Goal: Information Seeking & Learning: Learn about a topic

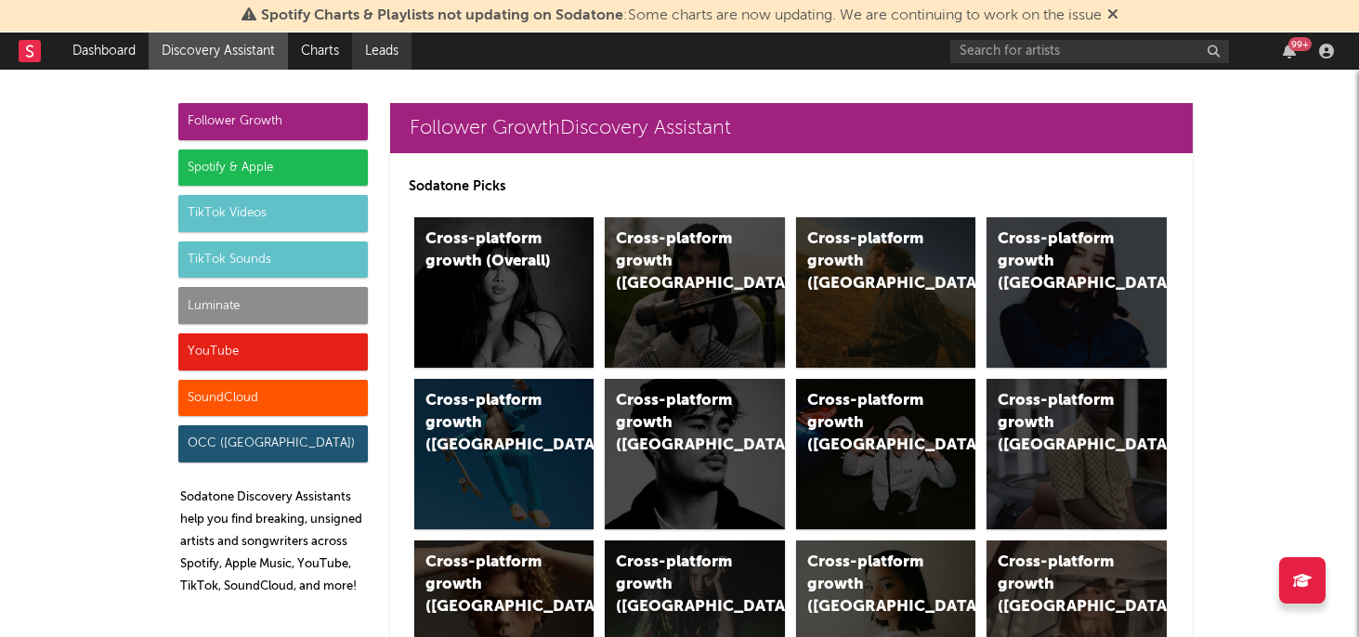
click at [389, 48] on link "Leads" at bounding box center [381, 51] width 59 height 37
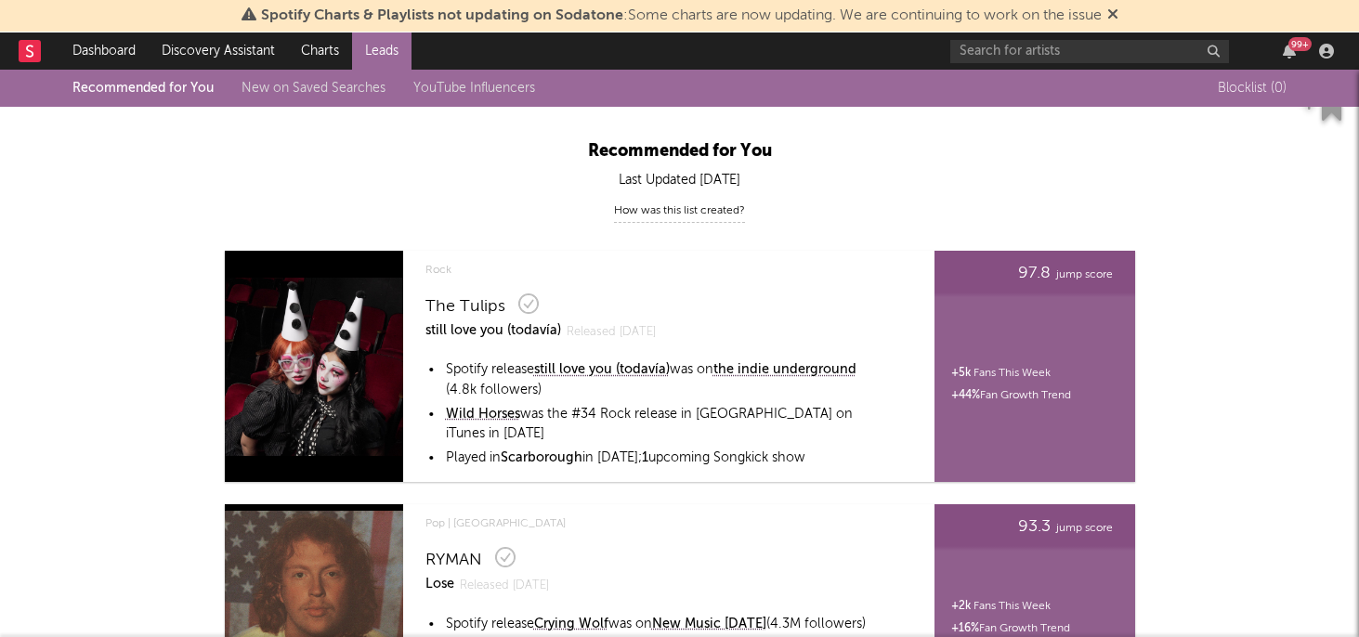
click at [267, 91] on link "New on Saved Searches" at bounding box center [313, 88] width 144 height 13
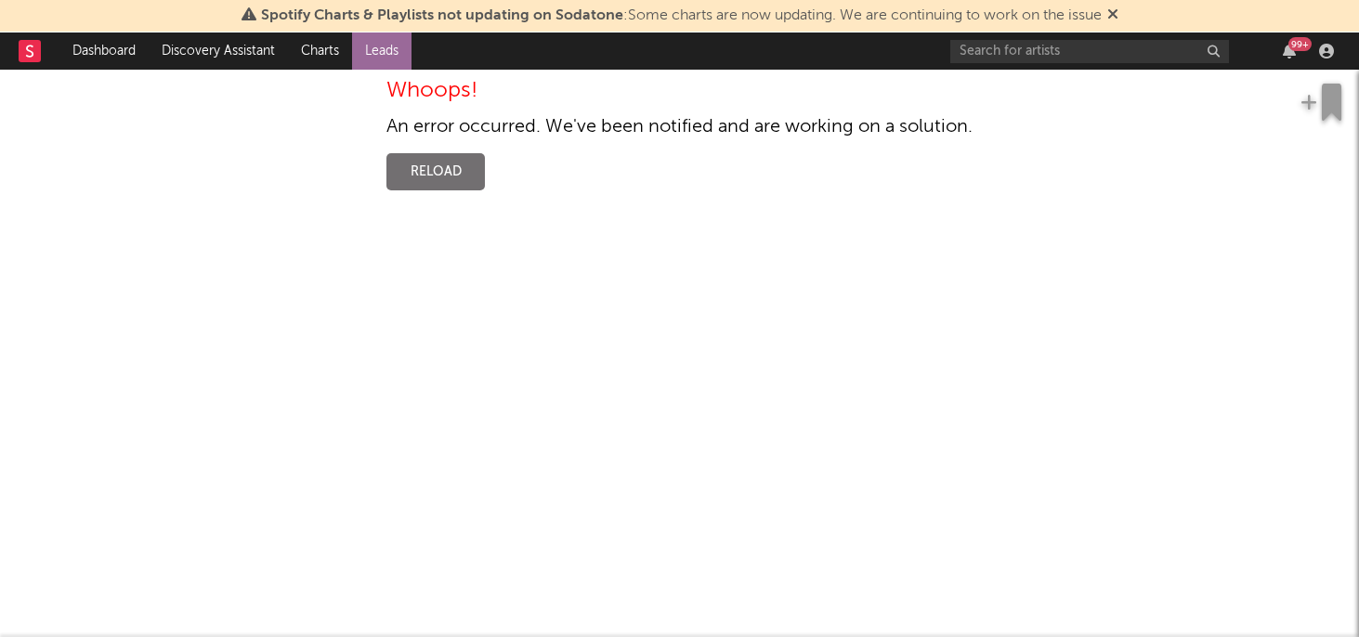
click at [444, 191] on div "Whoops! An error occurred. We've been notified and are working on a solution. R…" at bounding box center [679, 135] width 1359 height 130
click at [439, 172] on button "Reload" at bounding box center [435, 171] width 98 height 37
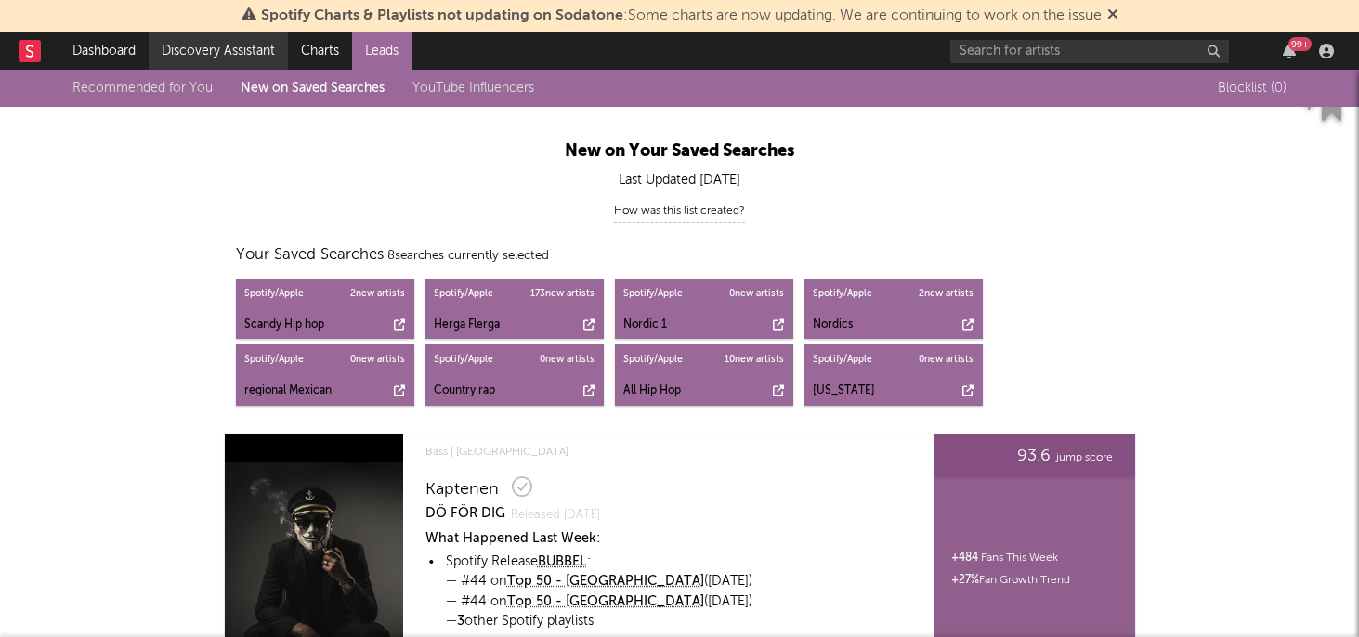
click at [232, 54] on link "Discovery Assistant" at bounding box center [218, 51] width 139 height 37
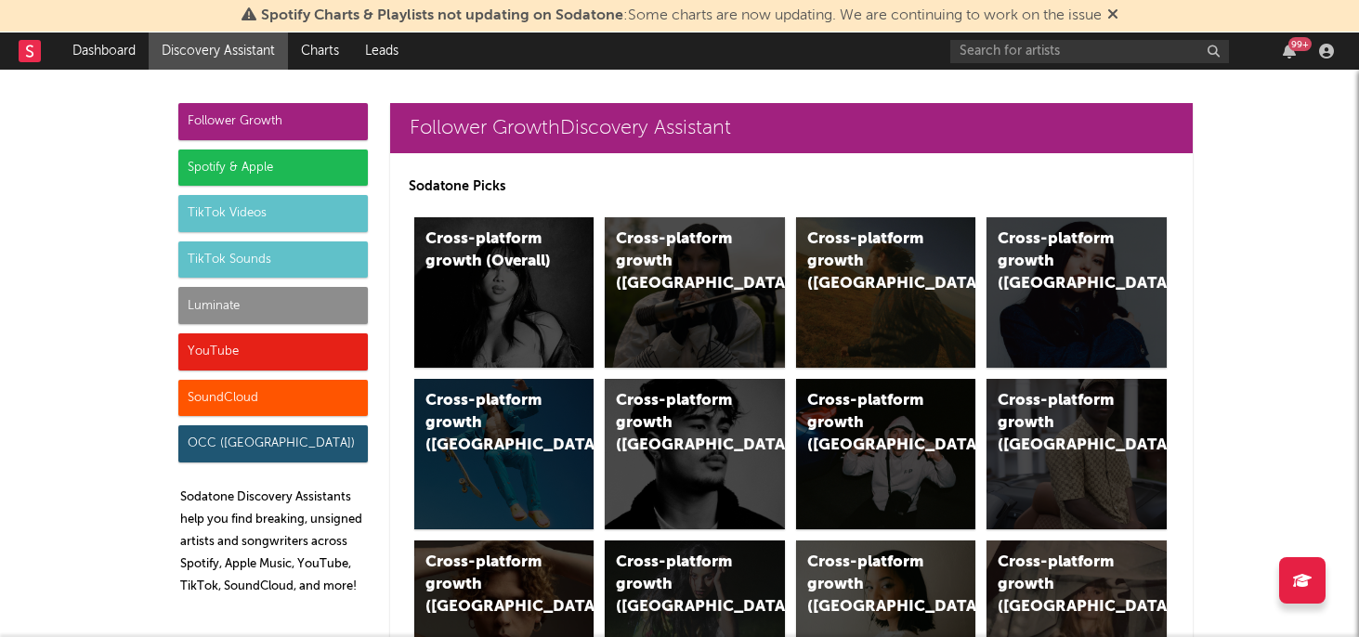
click at [225, 171] on div "Spotify & Apple" at bounding box center [272, 168] width 189 height 37
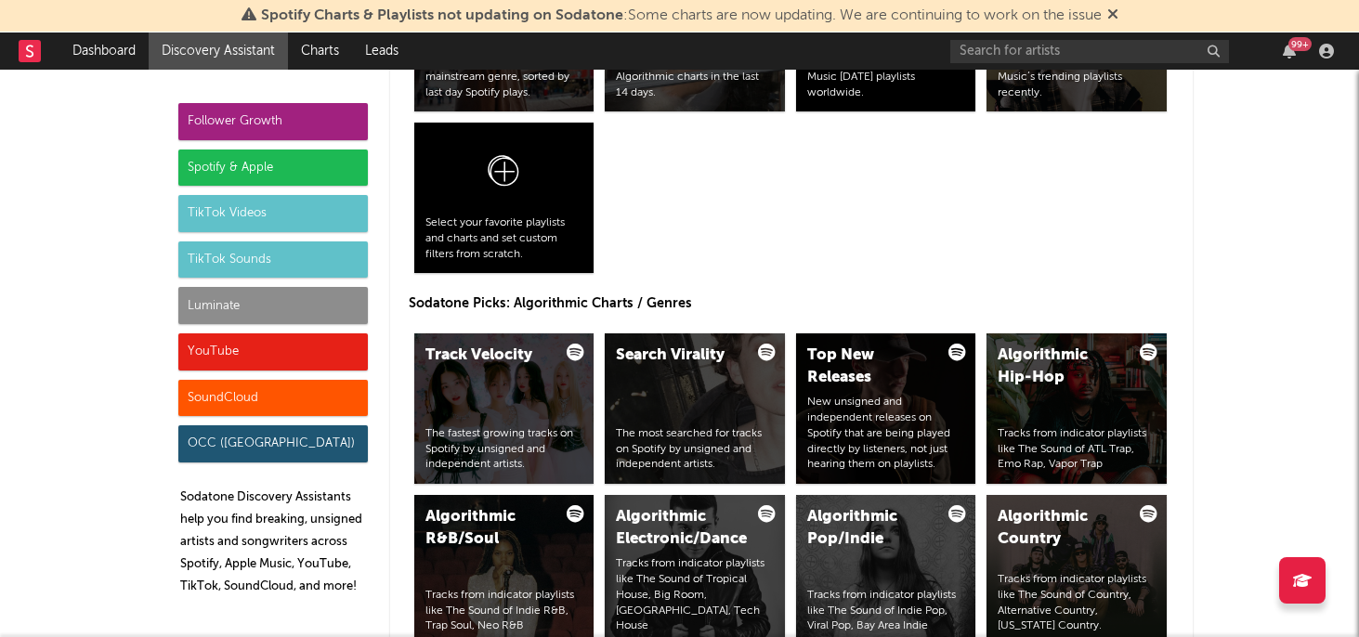
scroll to position [2131, 0]
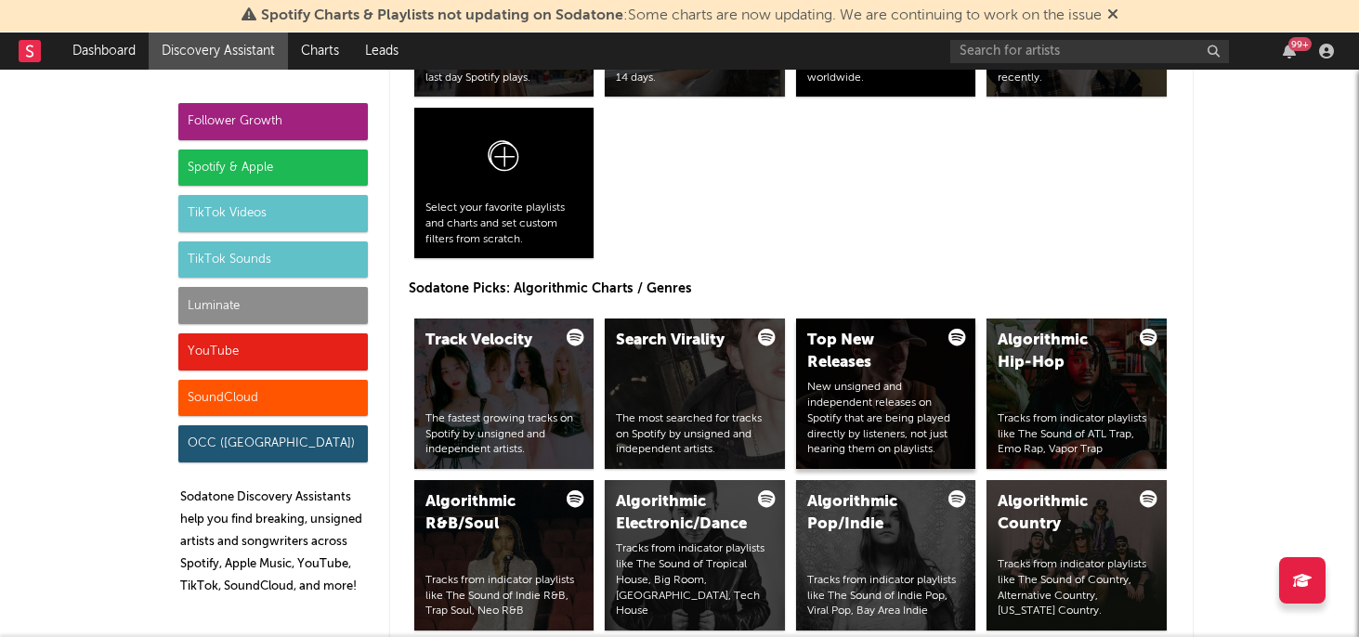
click at [880, 366] on div "Top New Releases" at bounding box center [870, 352] width 126 height 45
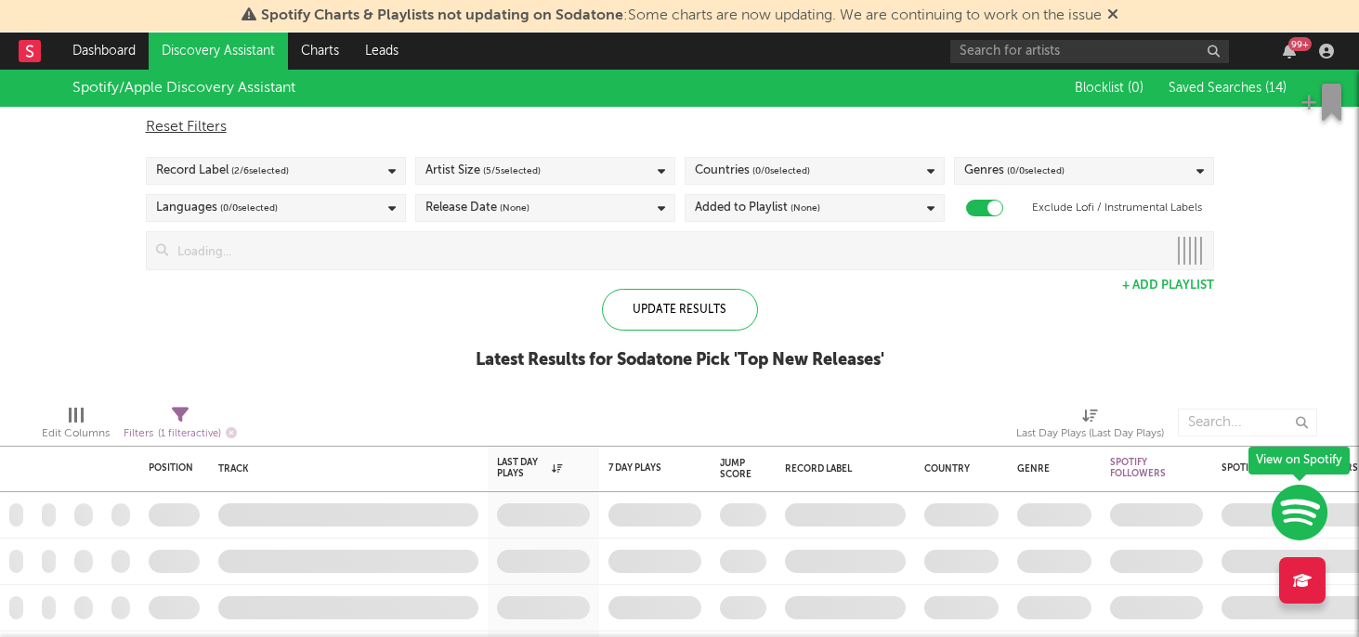
checkbox input "true"
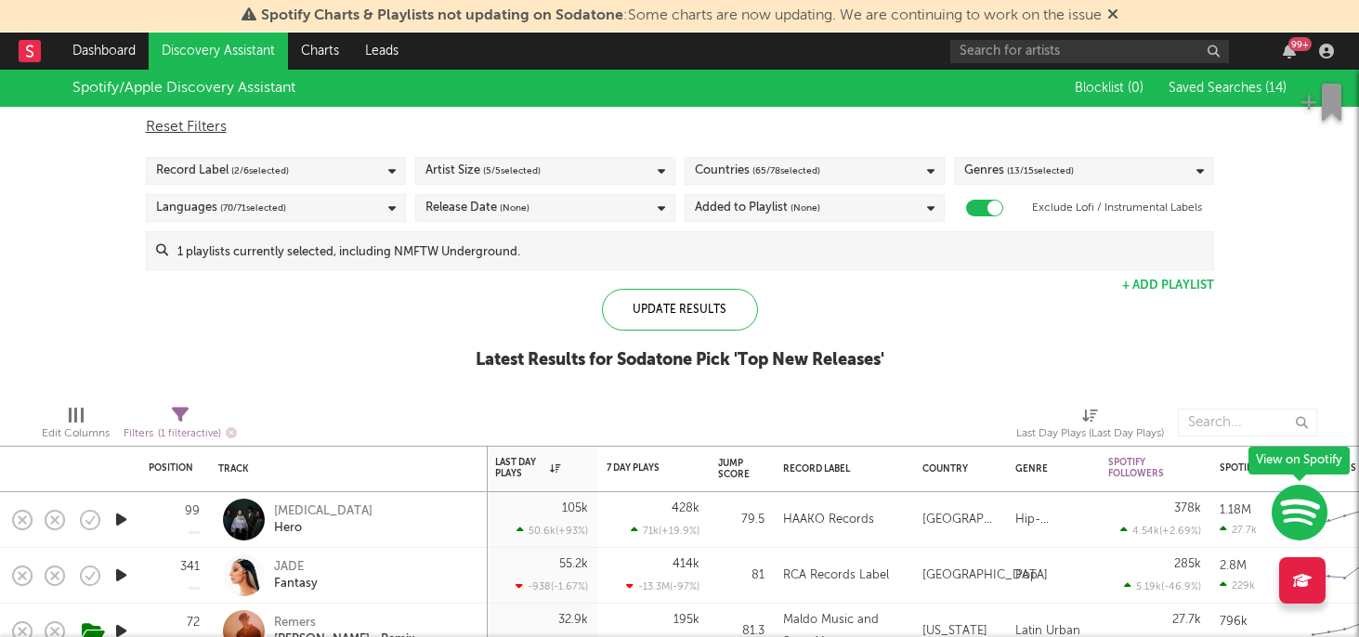
click at [273, 53] on link "Discovery Assistant" at bounding box center [218, 51] width 139 height 37
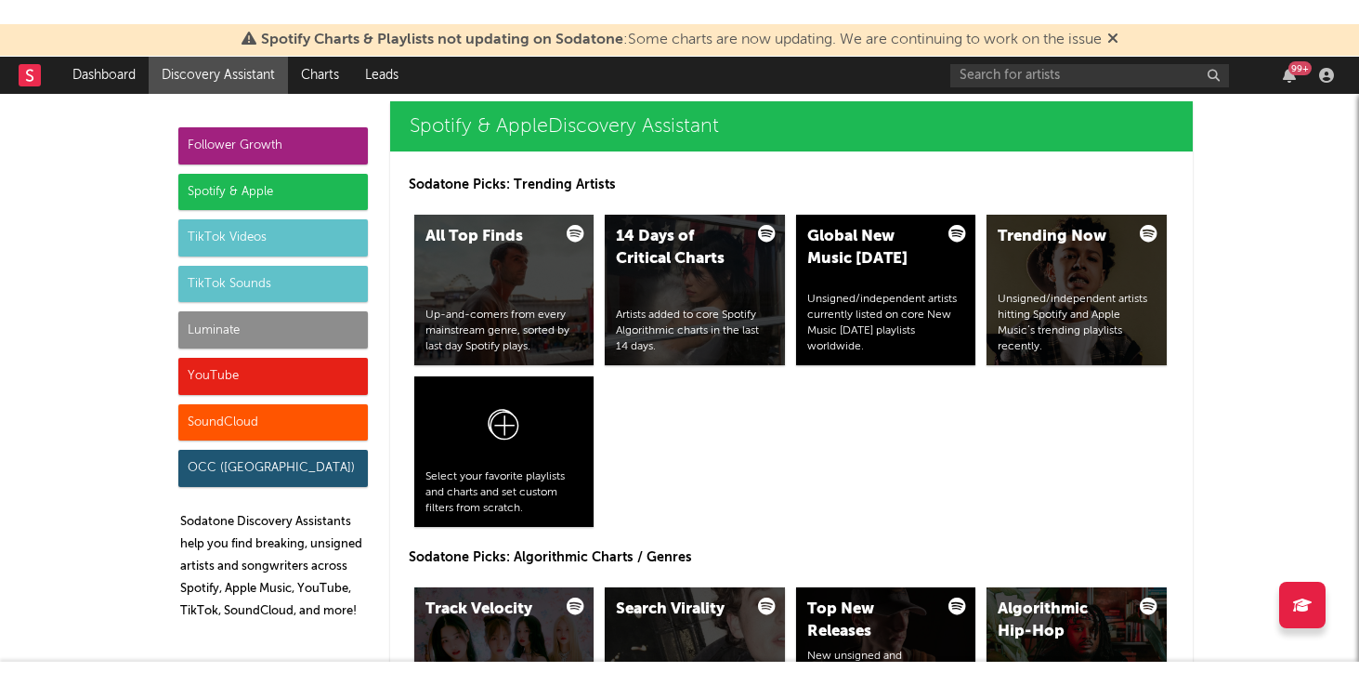
scroll to position [1870, 0]
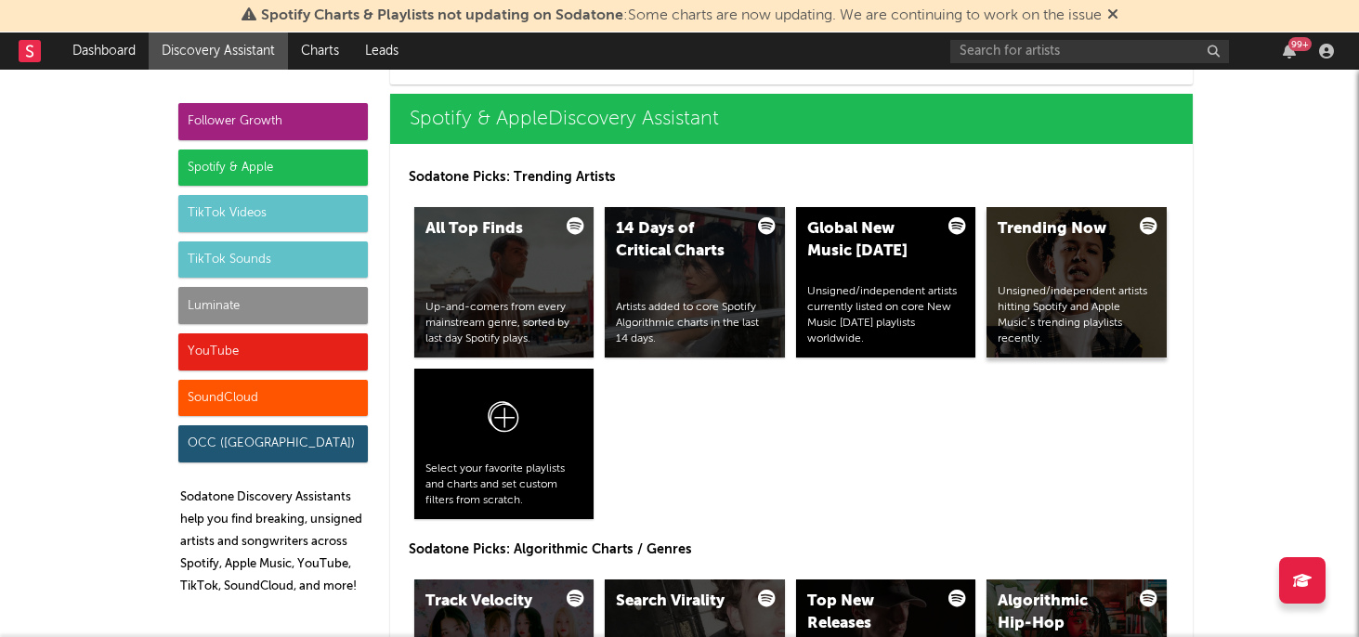
click at [1101, 238] on div "Trending Now" at bounding box center [1060, 229] width 126 height 22
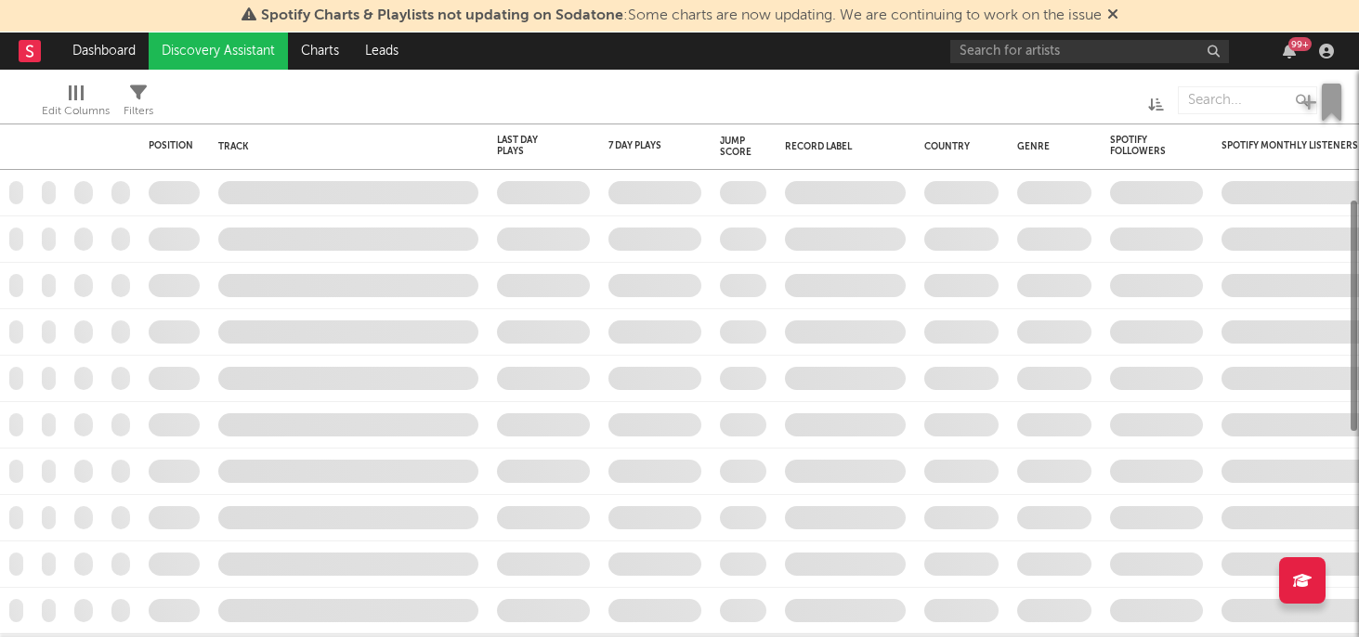
checkbox input "true"
